Goal: Transaction & Acquisition: Obtain resource

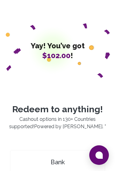
scroll to position [85, 0]
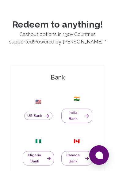
click at [42, 151] on button "Nigeria Bank" at bounding box center [38, 158] width 31 height 14
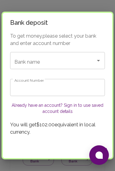
scroll to position [93, 0]
click at [45, 144] on div "Cancel" at bounding box center [57, 150] width 109 height 16
click at [84, 55] on input "Bank name" at bounding box center [49, 61] width 72 height 12
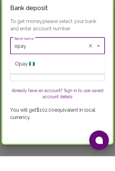
click at [62, 72] on li "Opay 🇳🇬" at bounding box center [57, 79] width 95 height 15
type input "Opay"
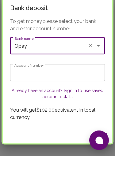
click at [77, 79] on input "Account Number" at bounding box center [57, 87] width 95 height 17
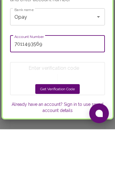
type input "7011493569"
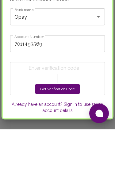
scroll to position [135, 0]
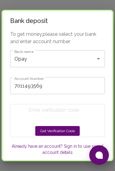
click at [66, 130] on button "Get Verification Code" at bounding box center [57, 131] width 44 height 10
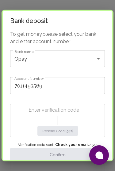
click at [66, 115] on input "Enter verification code" at bounding box center [59, 110] width 61 height 10
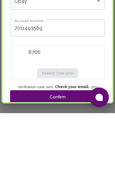
click at [72, 148] on button "Confirm" at bounding box center [57, 154] width 95 height 13
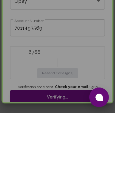
scroll to position [193, 0]
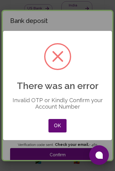
click at [59, 126] on button "OK" at bounding box center [57, 125] width 18 height 13
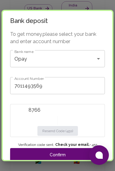
click at [64, 109] on input "8766" at bounding box center [59, 110] width 61 height 10
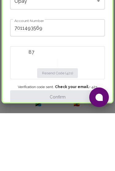
type input "8"
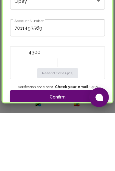
type input "4300"
click at [65, 148] on button "Confirm" at bounding box center [57, 154] width 95 height 13
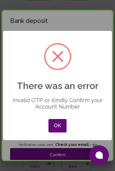
click at [63, 128] on button "OK" at bounding box center [57, 125] width 18 height 13
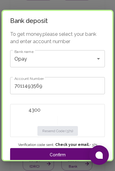
click at [71, 91] on input "7011493569" at bounding box center [57, 85] width 95 height 17
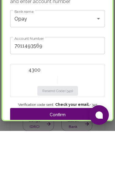
scroll to position [291, 0]
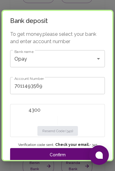
click at [67, 156] on button "Confirm" at bounding box center [57, 154] width 95 height 13
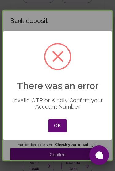
click at [63, 132] on button "OK" at bounding box center [57, 125] width 18 height 13
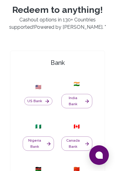
scroll to position [100, 0]
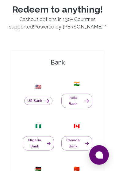
click at [61, 137] on button "Canada Bank" at bounding box center [76, 144] width 31 height 14
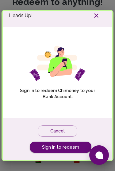
scroll to position [7, 0]
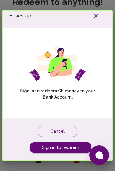
click at [97, 17] on icon "button" at bounding box center [96, 15] width 7 height 7
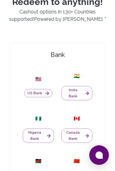
click at [42, 131] on button "Nigeria Bank" at bounding box center [38, 136] width 31 height 14
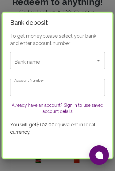
click at [79, 61] on input "Bank name" at bounding box center [49, 61] width 72 height 12
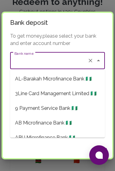
scroll to position [107, 0]
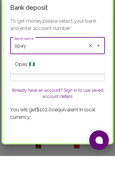
click at [64, 72] on li "Opay 🇳🇬" at bounding box center [57, 79] width 95 height 15
type input "Opay"
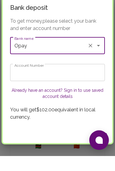
click at [70, 79] on input "Account Number" at bounding box center [57, 87] width 95 height 17
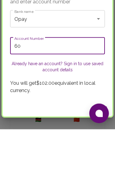
type input "6"
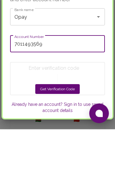
type input "7011493569"
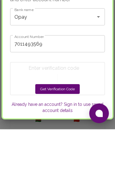
scroll to position [149, 0]
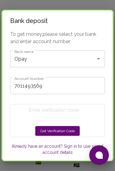
click at [69, 132] on button "Get Verification Code" at bounding box center [57, 131] width 44 height 10
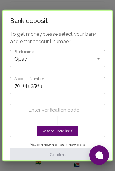
click at [61, 113] on input "Enter verification code" at bounding box center [59, 110] width 61 height 10
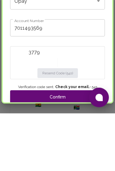
type input "3779"
click at [69, 148] on button "Confirm" at bounding box center [57, 154] width 95 height 13
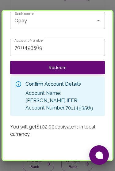
scroll to position [38, 0]
click at [82, 67] on button "Redeem" at bounding box center [57, 67] width 95 height 13
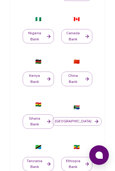
scroll to position [0, 0]
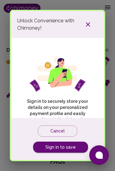
click at [91, 23] on icon "button" at bounding box center [87, 24] width 7 height 7
